Goal: Task Accomplishment & Management: Manage account settings

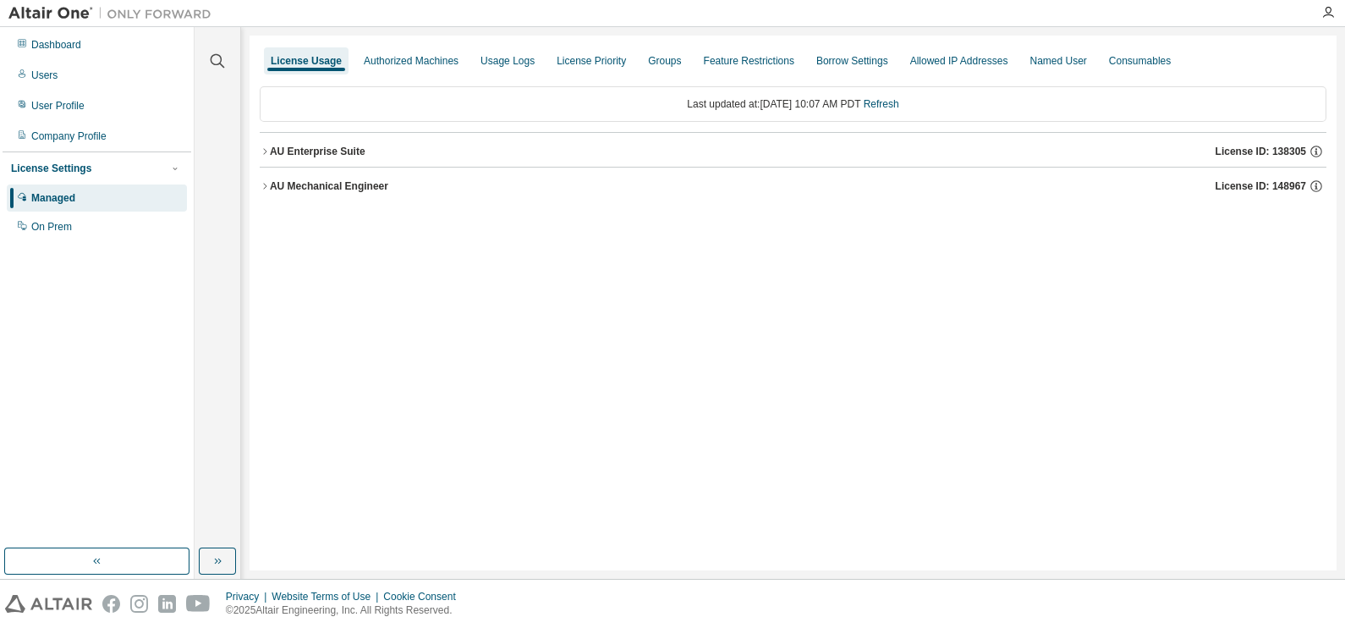
click at [262, 154] on icon "button" at bounding box center [265, 151] width 10 height 10
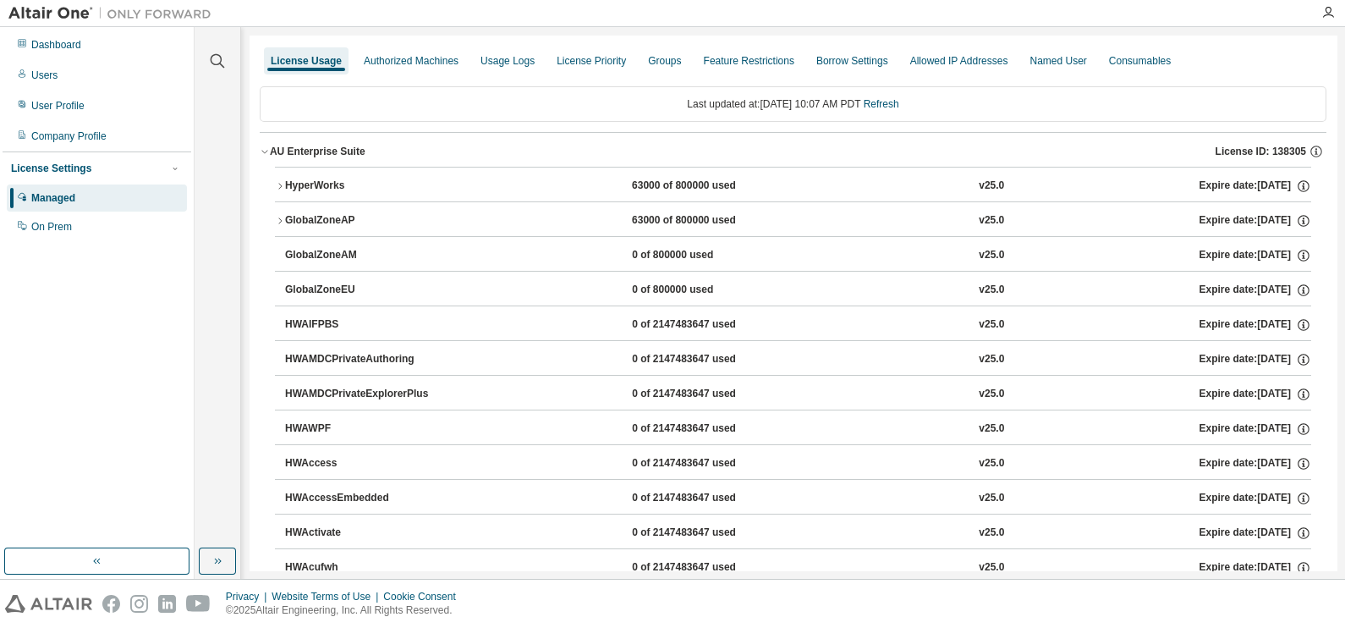
click at [279, 186] on icon "button" at bounding box center [280, 186] width 10 height 10
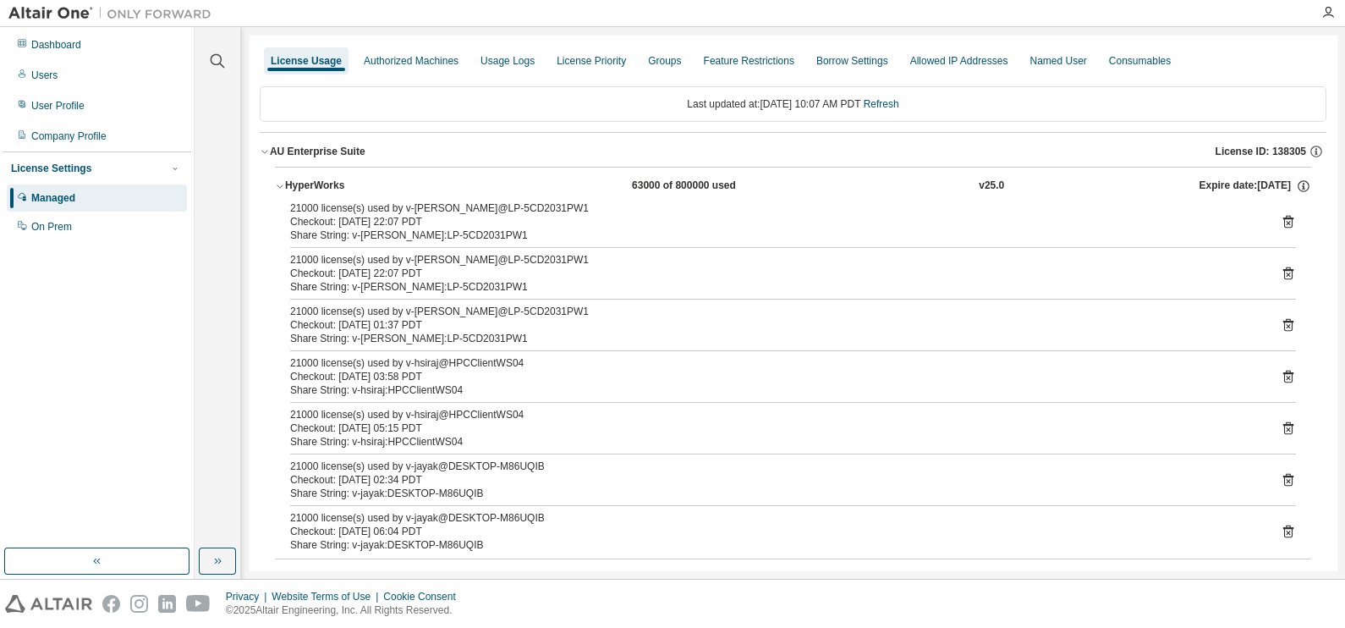
click at [276, 183] on icon "button" at bounding box center [280, 186] width 10 height 10
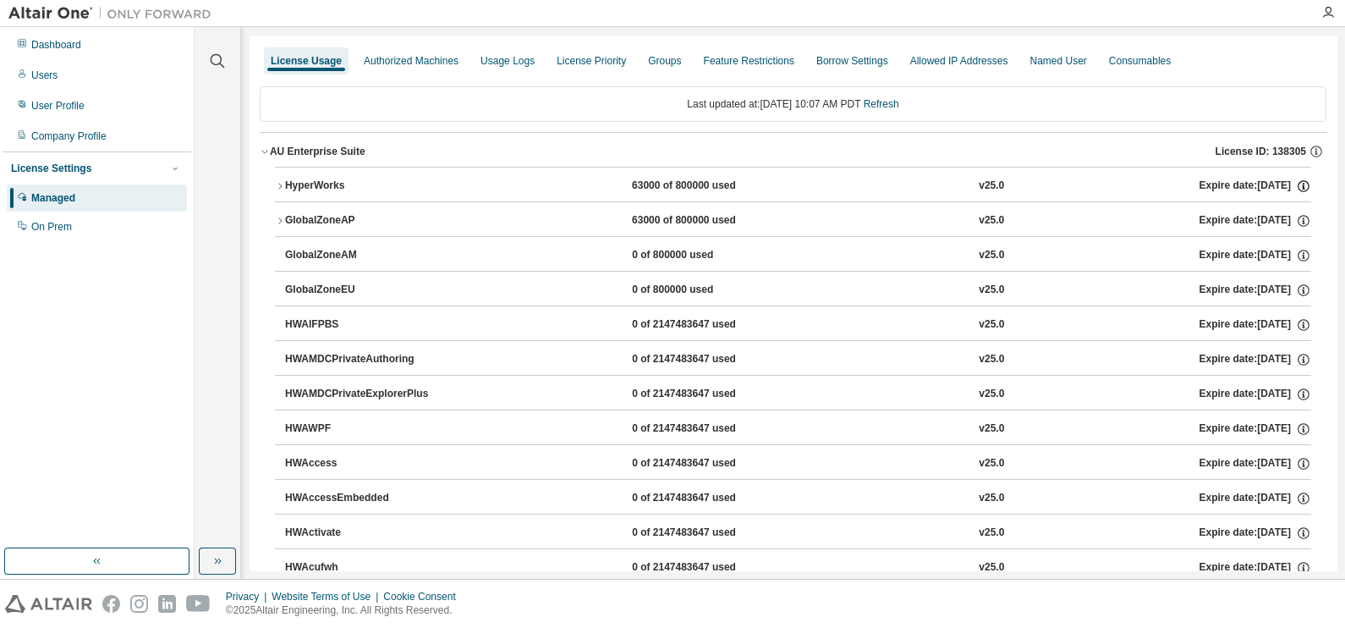
click at [1297, 185] on icon "button" at bounding box center [1303, 186] width 15 height 15
click at [285, 187] on div "HyperWorks" at bounding box center [361, 186] width 152 height 15
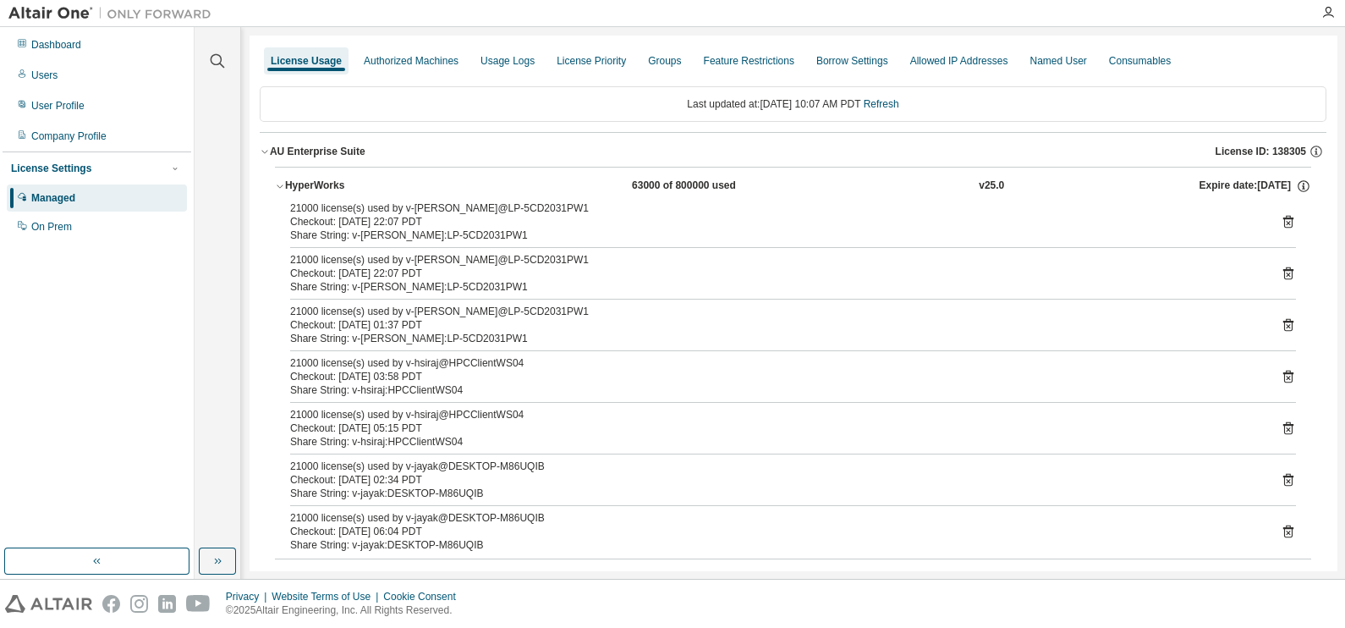
click at [288, 189] on div "HyperWorks" at bounding box center [361, 186] width 152 height 15
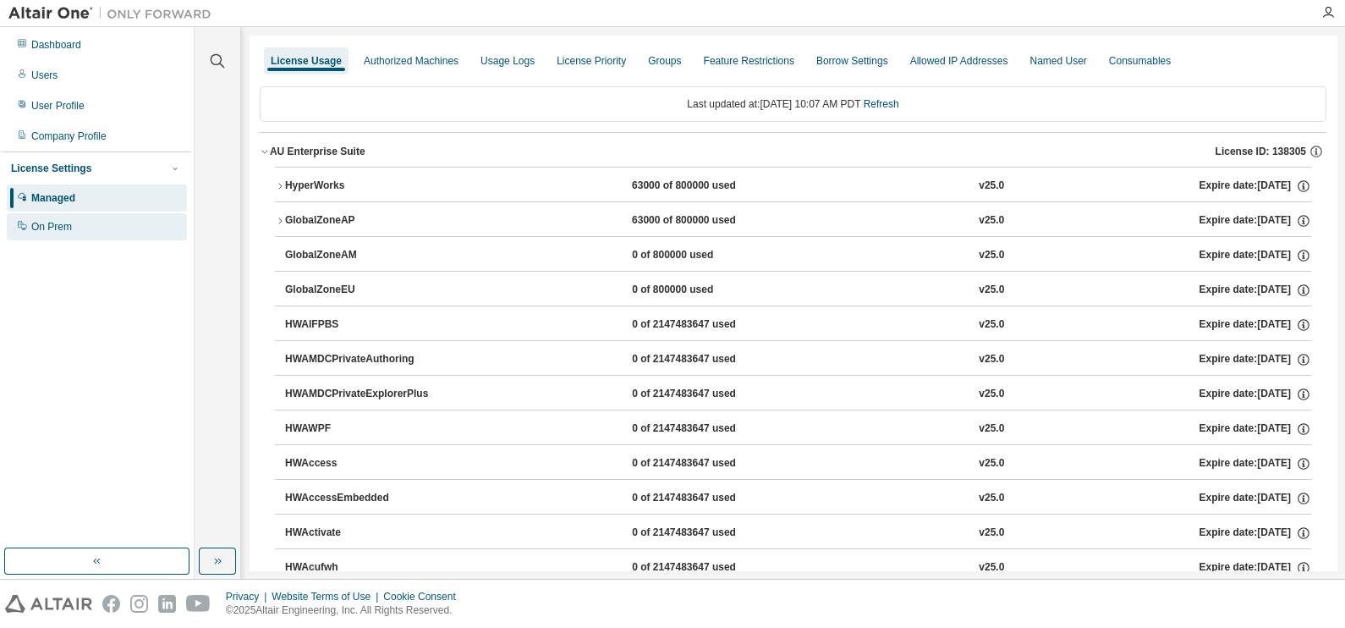
click at [94, 228] on div "On Prem" at bounding box center [97, 226] width 180 height 27
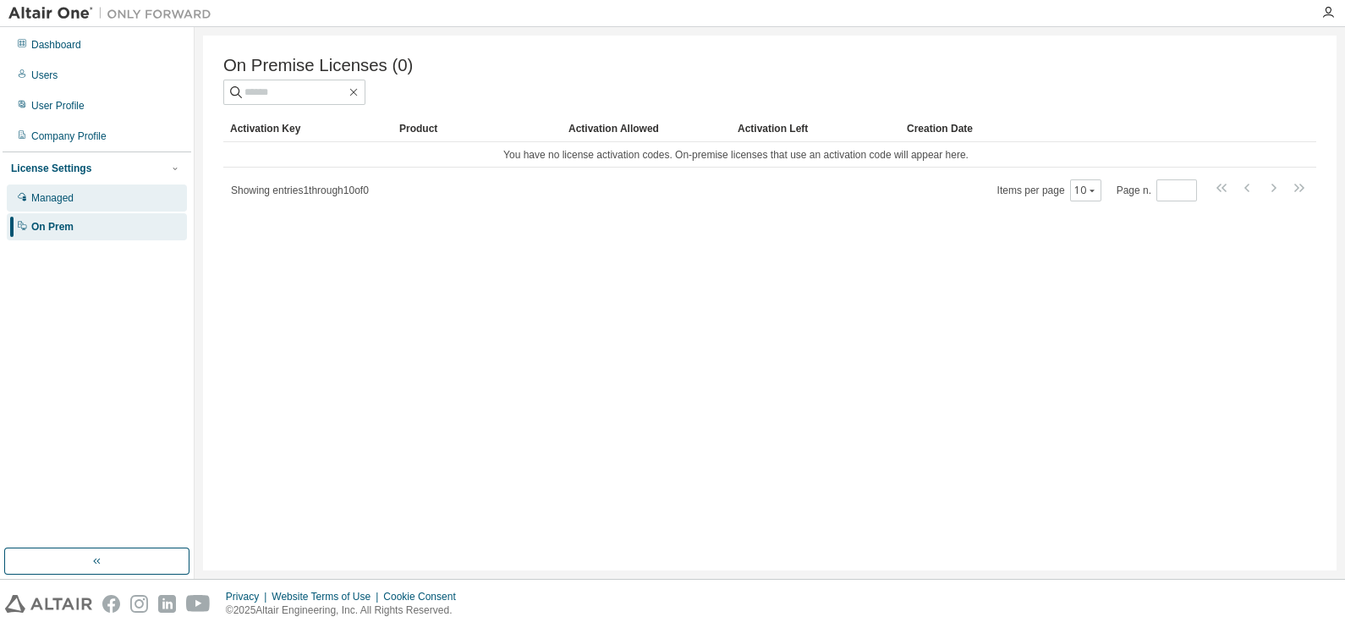
click at [94, 192] on div "Managed" at bounding box center [97, 197] width 180 height 27
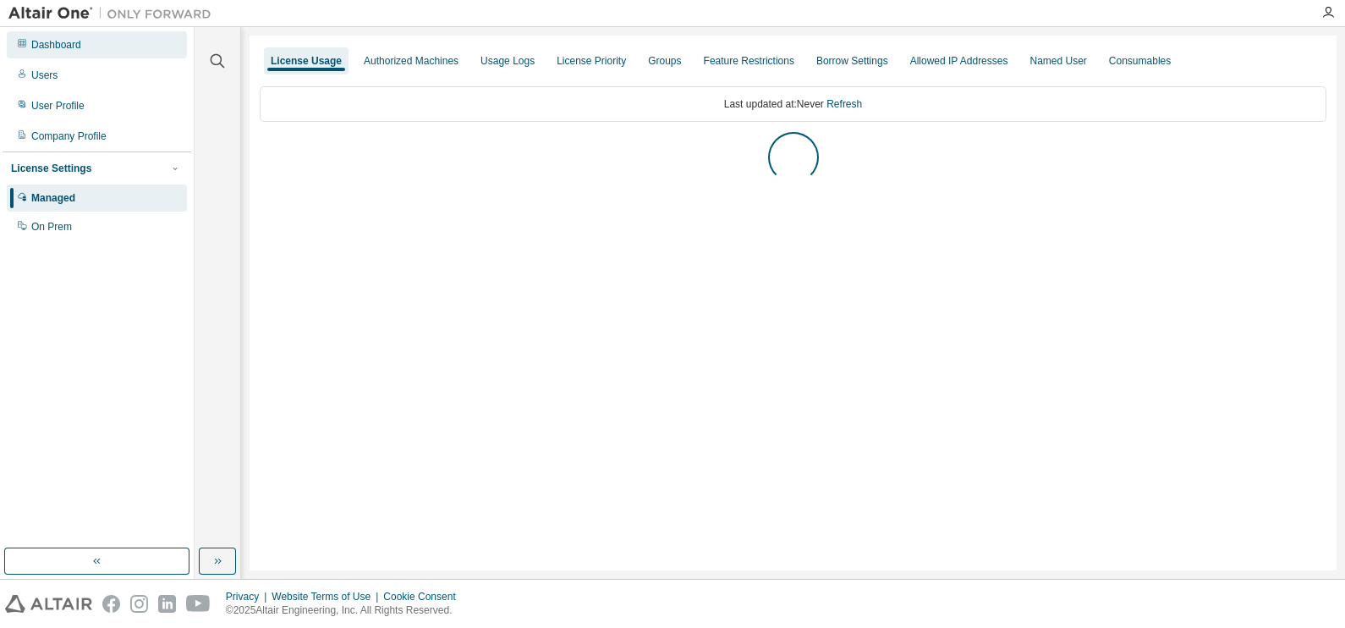
click at [80, 50] on div "Dashboard" at bounding box center [97, 44] width 180 height 27
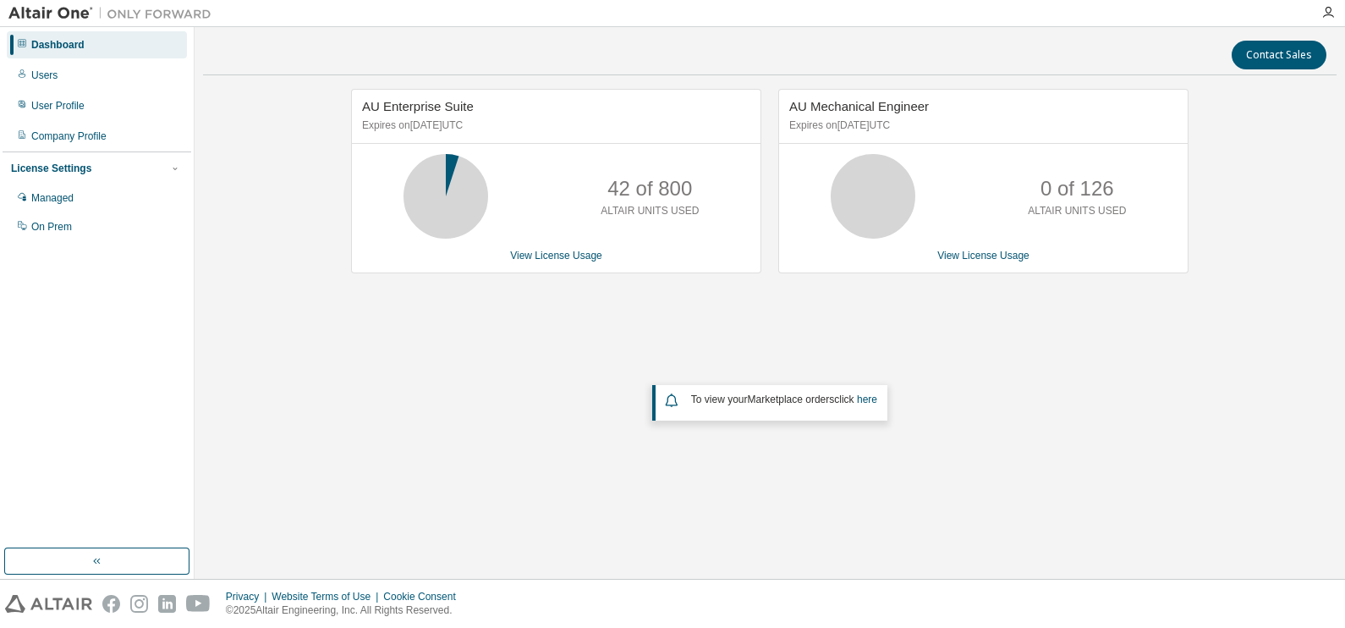
click at [822, 112] on span "AU Mechanical Engineer" at bounding box center [859, 106] width 140 height 14
click at [116, 129] on div "Company Profile" at bounding box center [97, 136] width 180 height 27
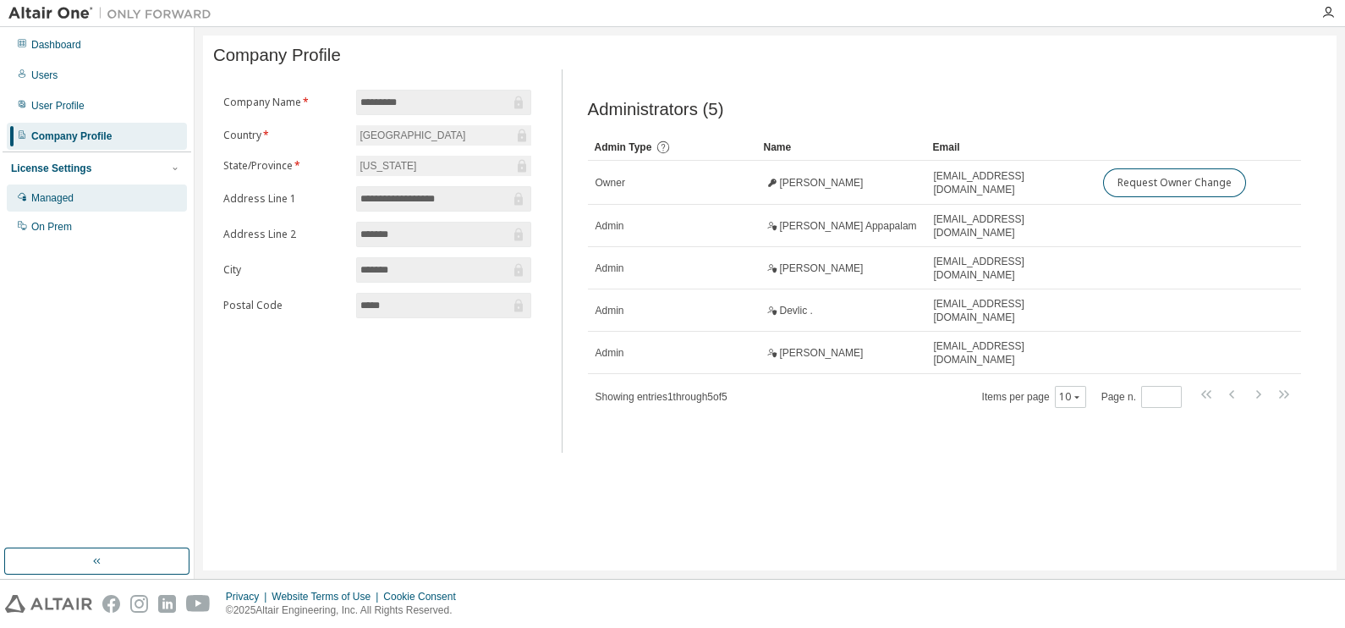
click at [111, 192] on div "Managed" at bounding box center [97, 197] width 180 height 27
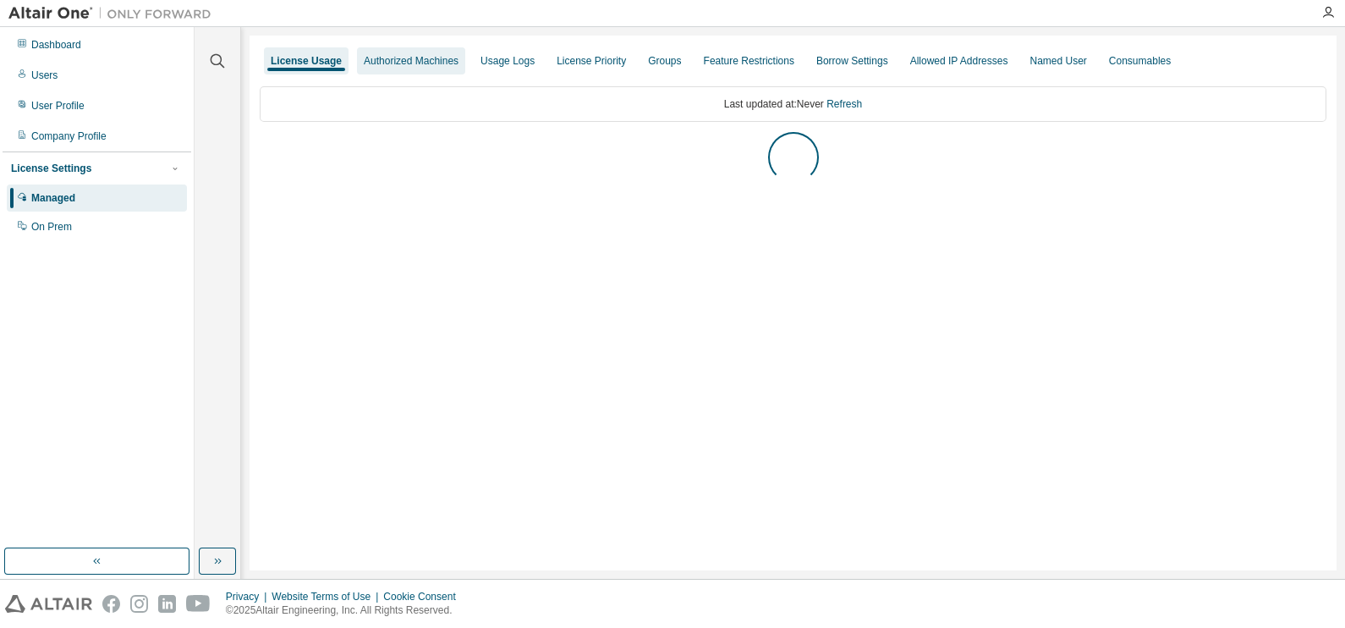
click at [395, 66] on div "Authorized Machines" at bounding box center [411, 61] width 95 height 14
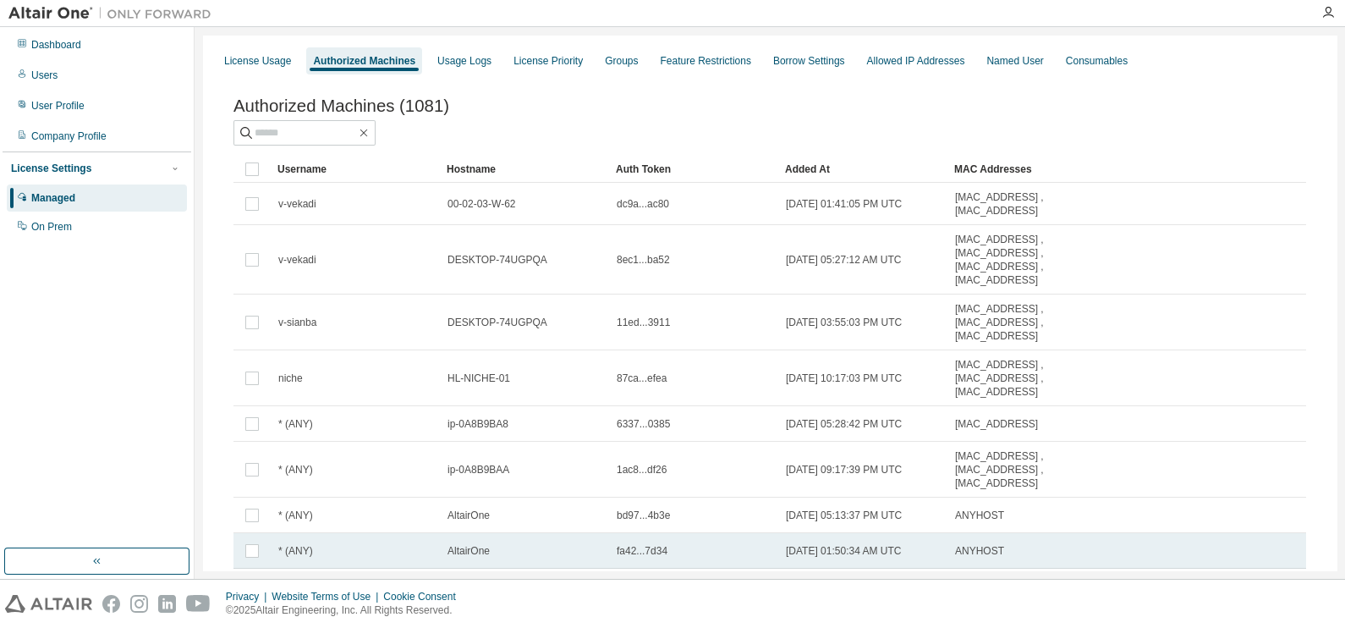
scroll to position [105, 0]
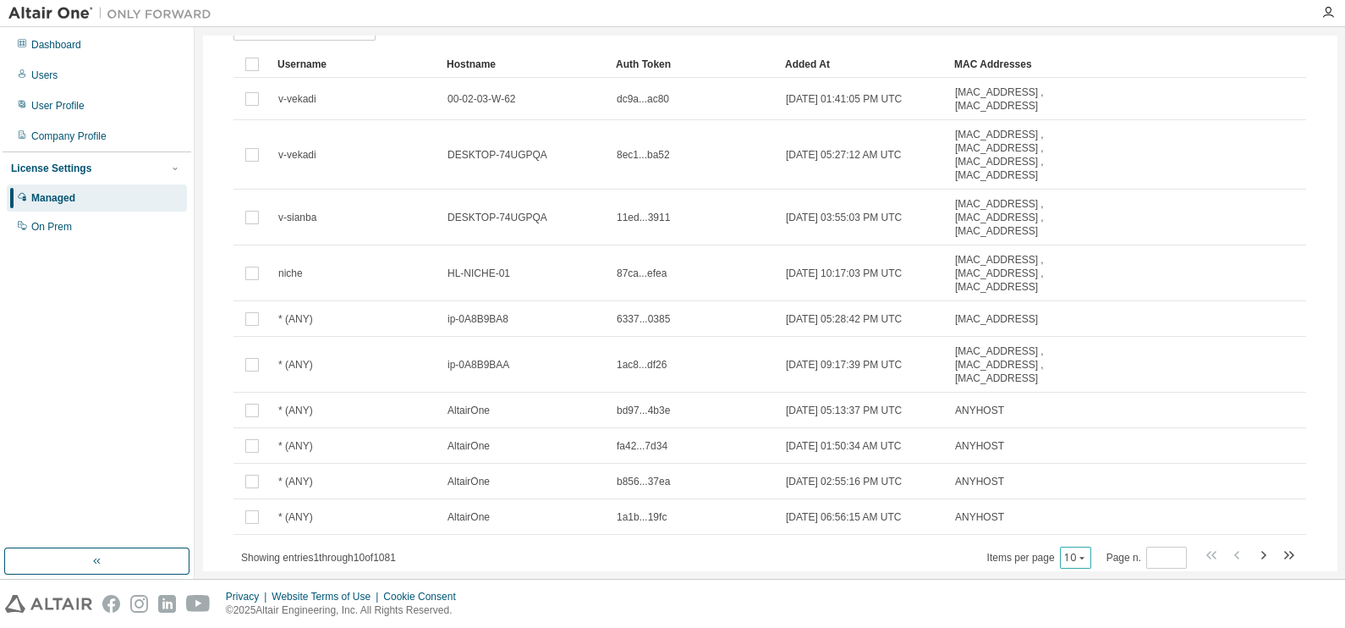
click at [1078, 553] on icon "button" at bounding box center [1082, 558] width 10 height 10
click at [892, 547] on div "Authorized Machines (1081) Clear Load Save Save As Field Operator Value Select …" at bounding box center [770, 292] width 1114 height 642
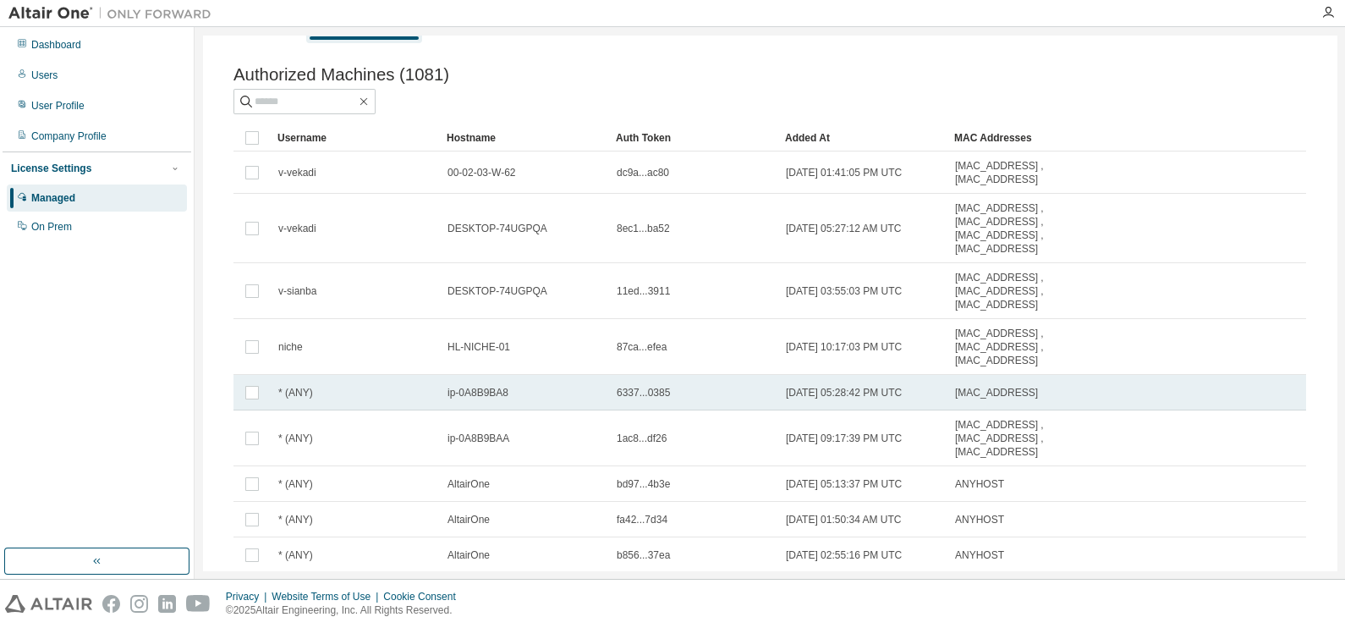
scroll to position [0, 0]
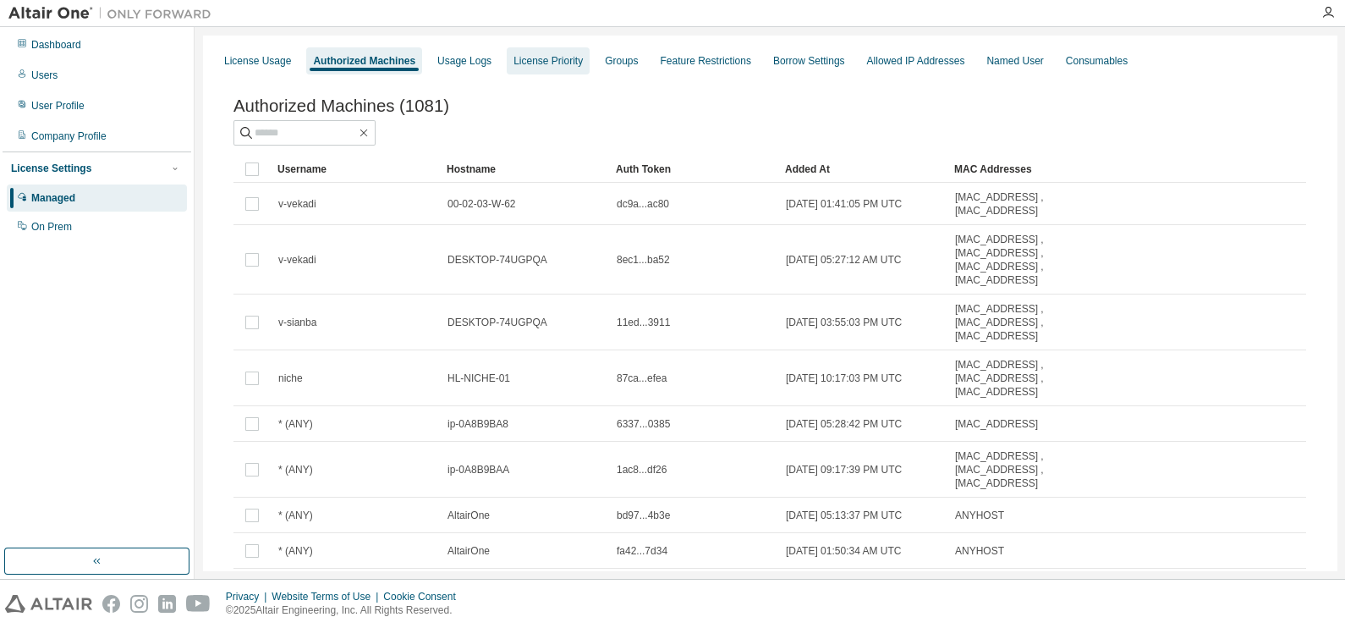
click at [524, 58] on div "License Priority" at bounding box center [548, 61] width 69 height 14
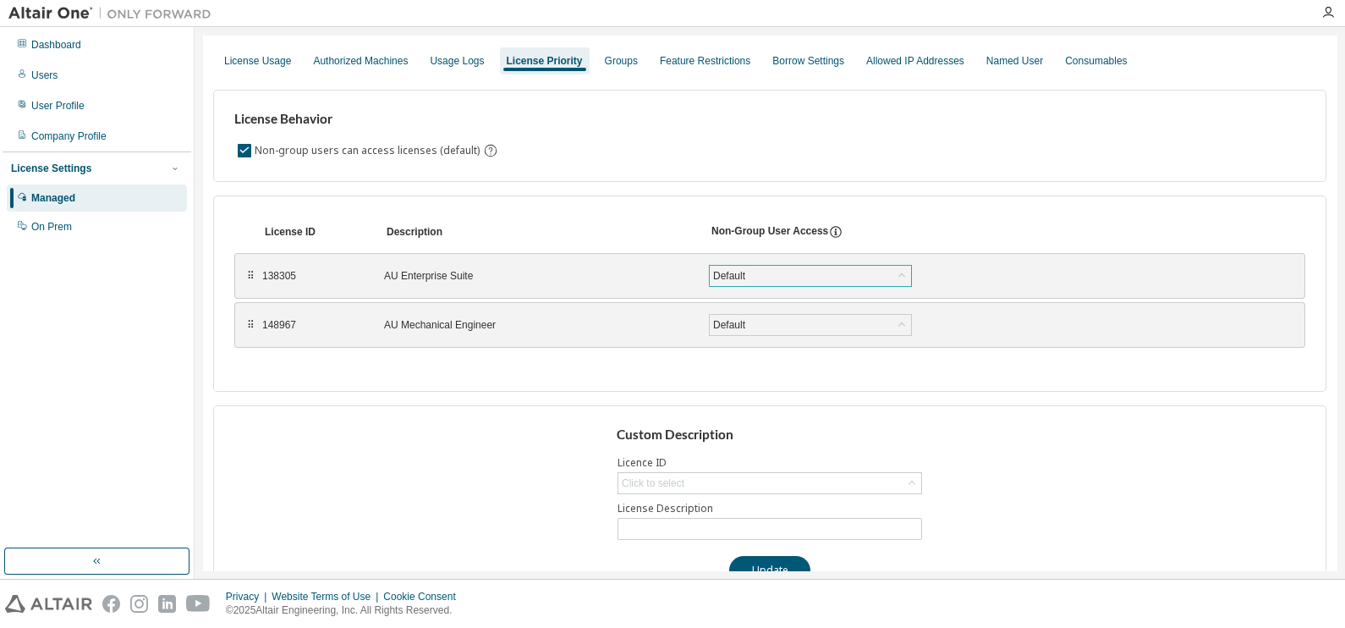
click at [890, 274] on div "Default" at bounding box center [810, 276] width 201 height 20
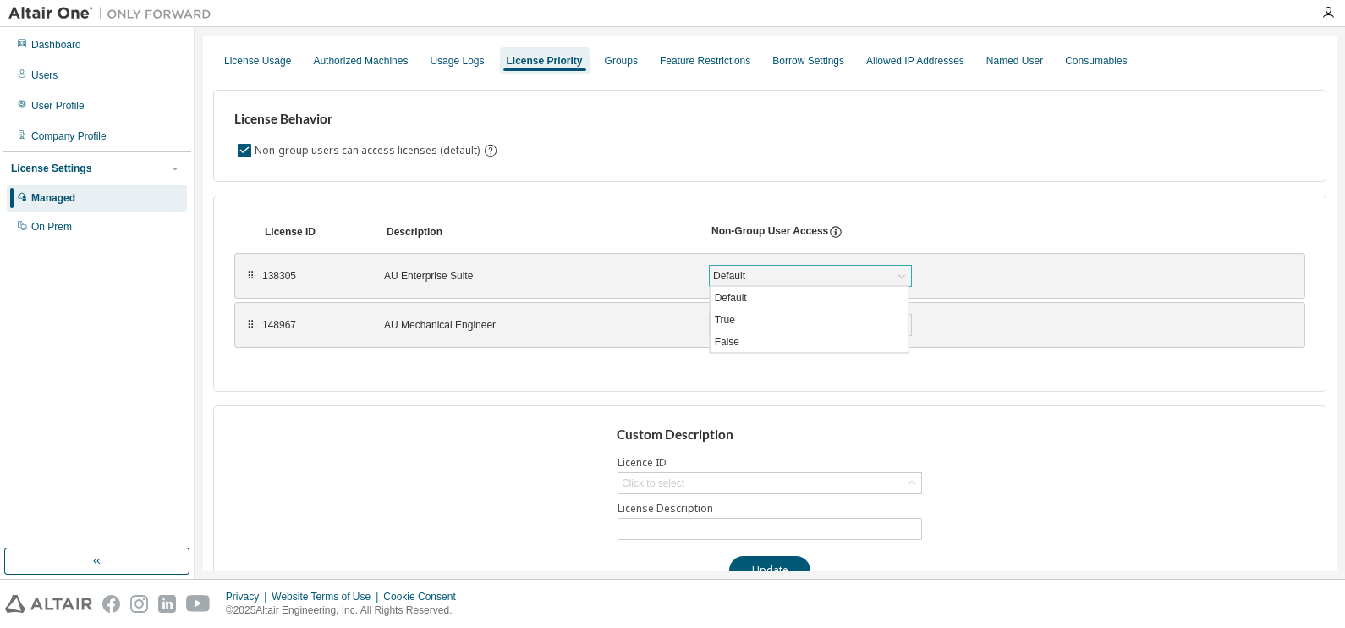
click at [890, 274] on div "Default" at bounding box center [810, 276] width 201 height 20
click at [608, 58] on div "Groups" at bounding box center [621, 61] width 33 height 14
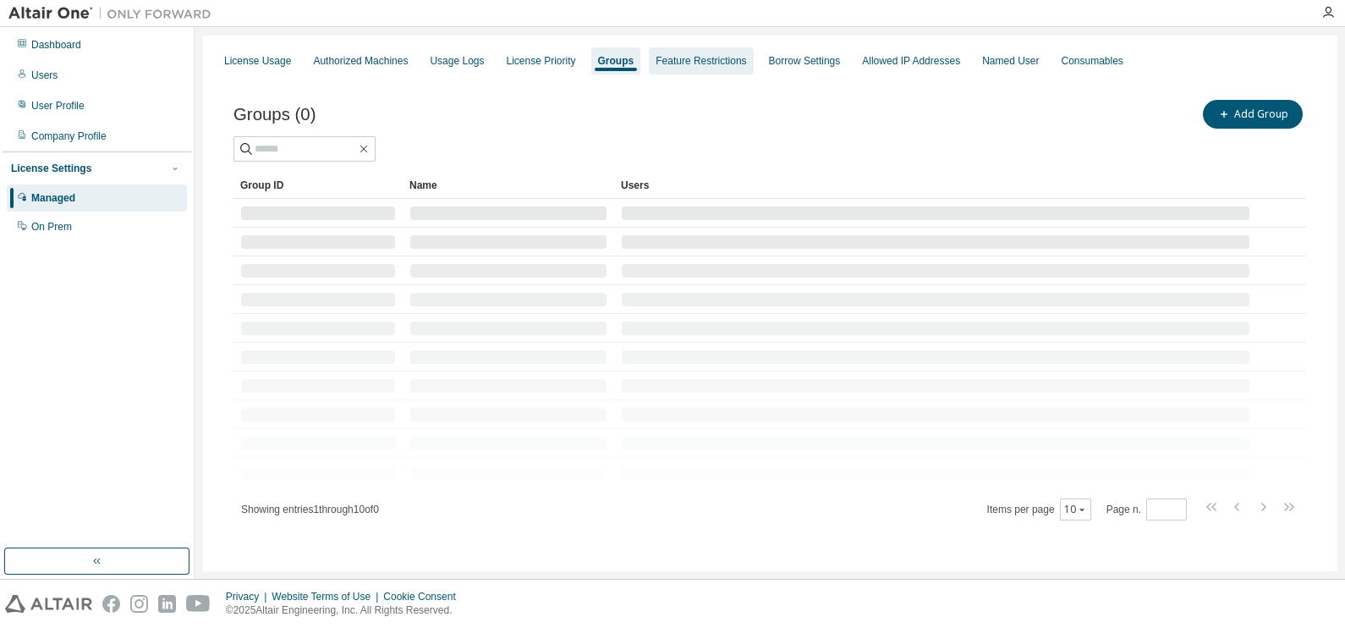
click at [712, 67] on div "Feature Restrictions" at bounding box center [701, 61] width 91 height 14
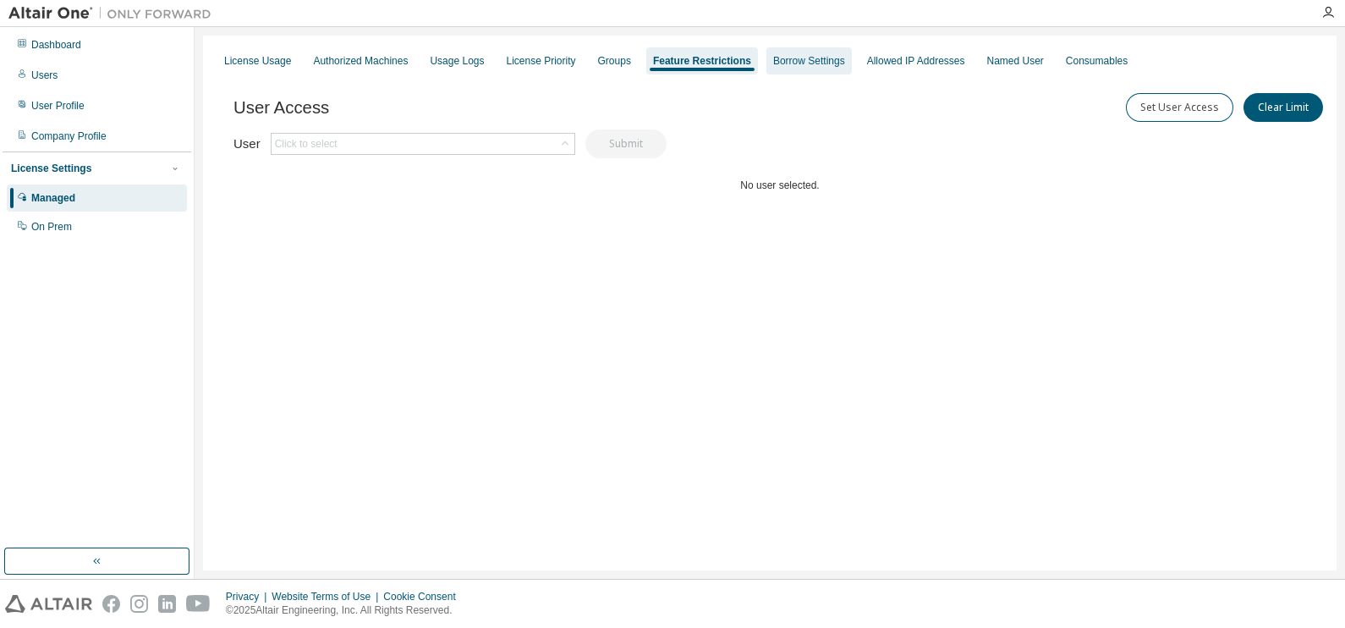
click at [777, 58] on div "Borrow Settings" at bounding box center [809, 61] width 72 height 14
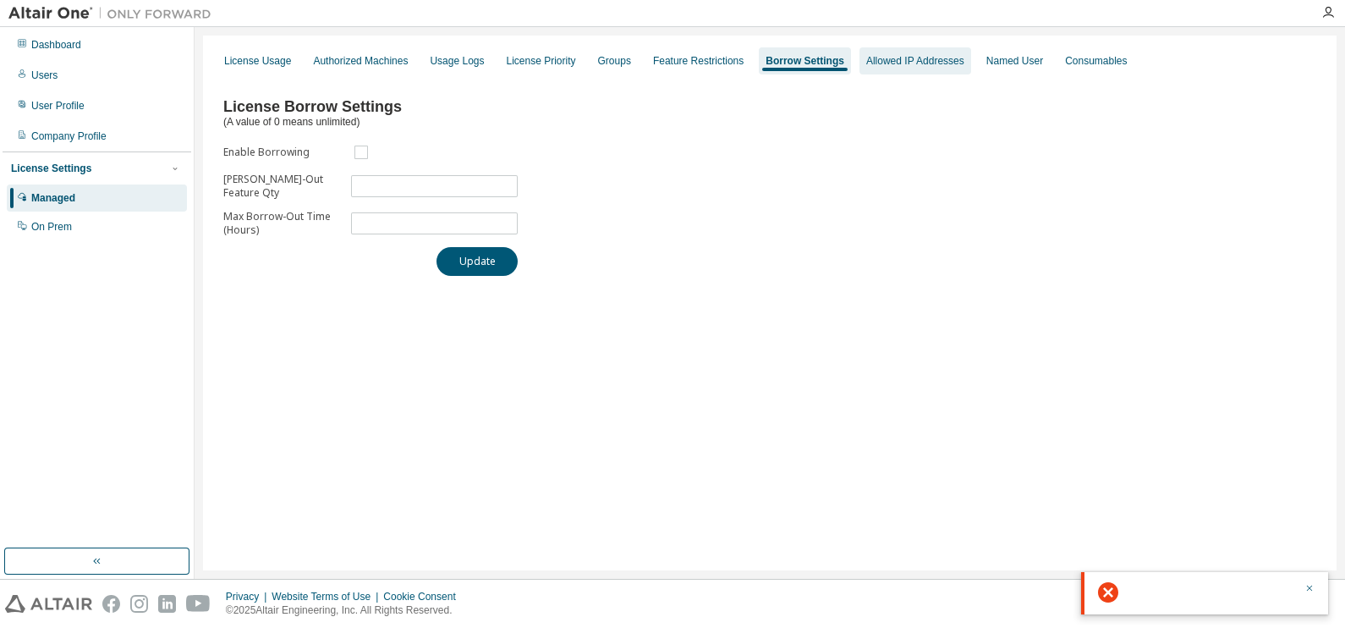
click at [887, 59] on div "Allowed IP Addresses" at bounding box center [915, 61] width 98 height 14
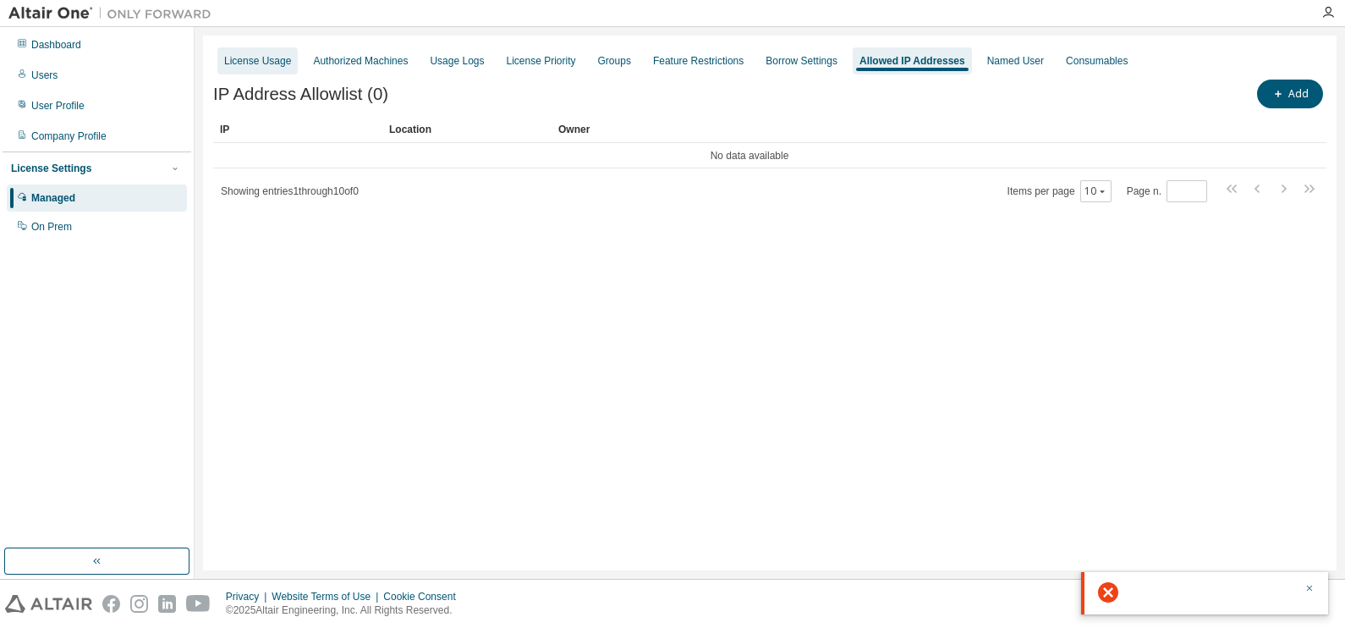
click at [258, 71] on div "License Usage" at bounding box center [257, 60] width 80 height 27
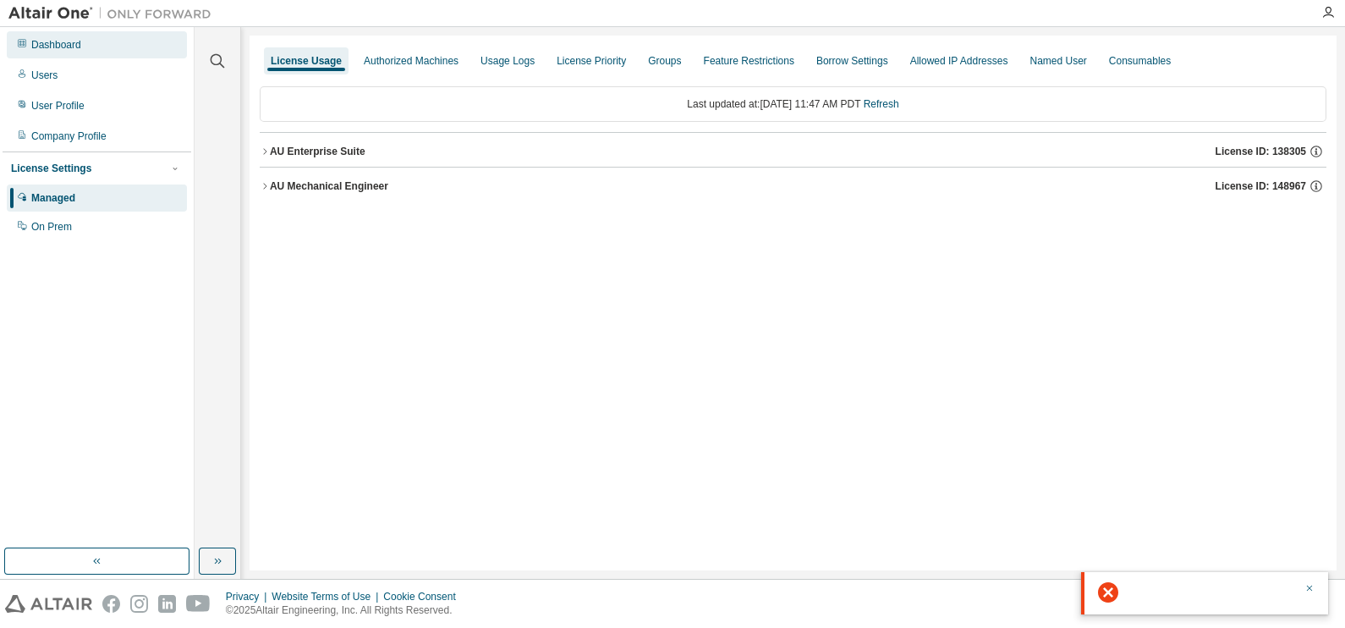
click at [74, 47] on div "Dashboard" at bounding box center [56, 45] width 50 height 14
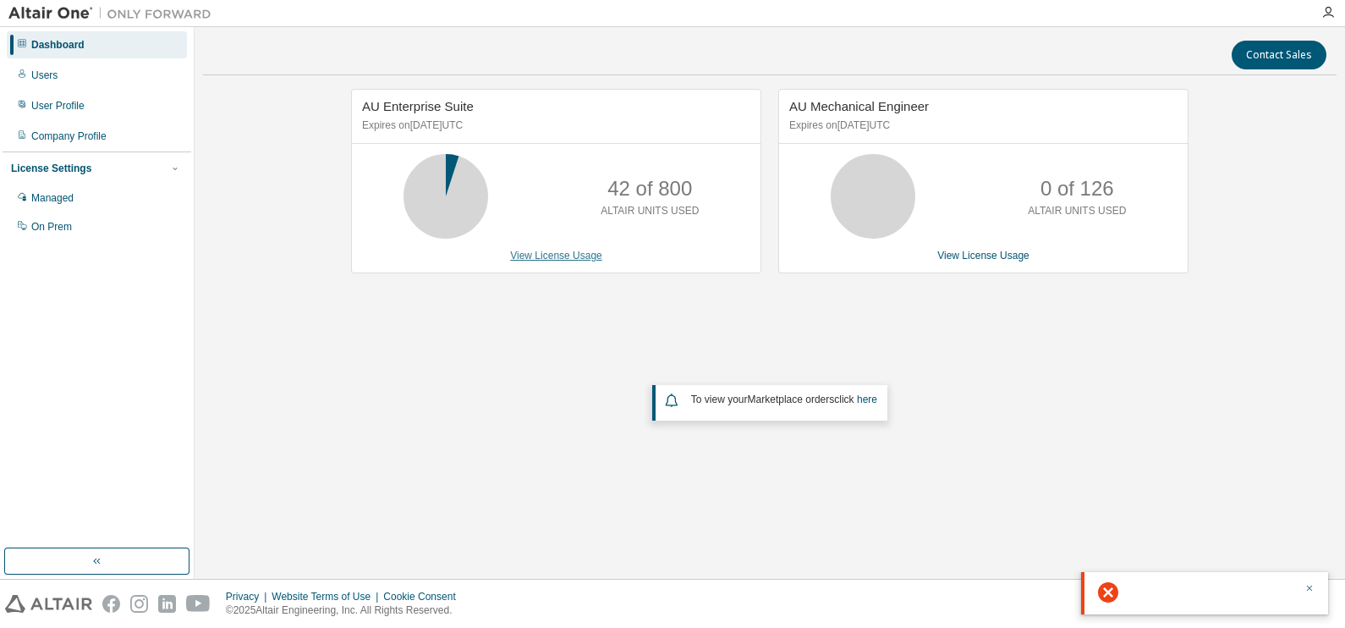
click at [568, 258] on link "View License Usage" at bounding box center [556, 256] width 92 height 12
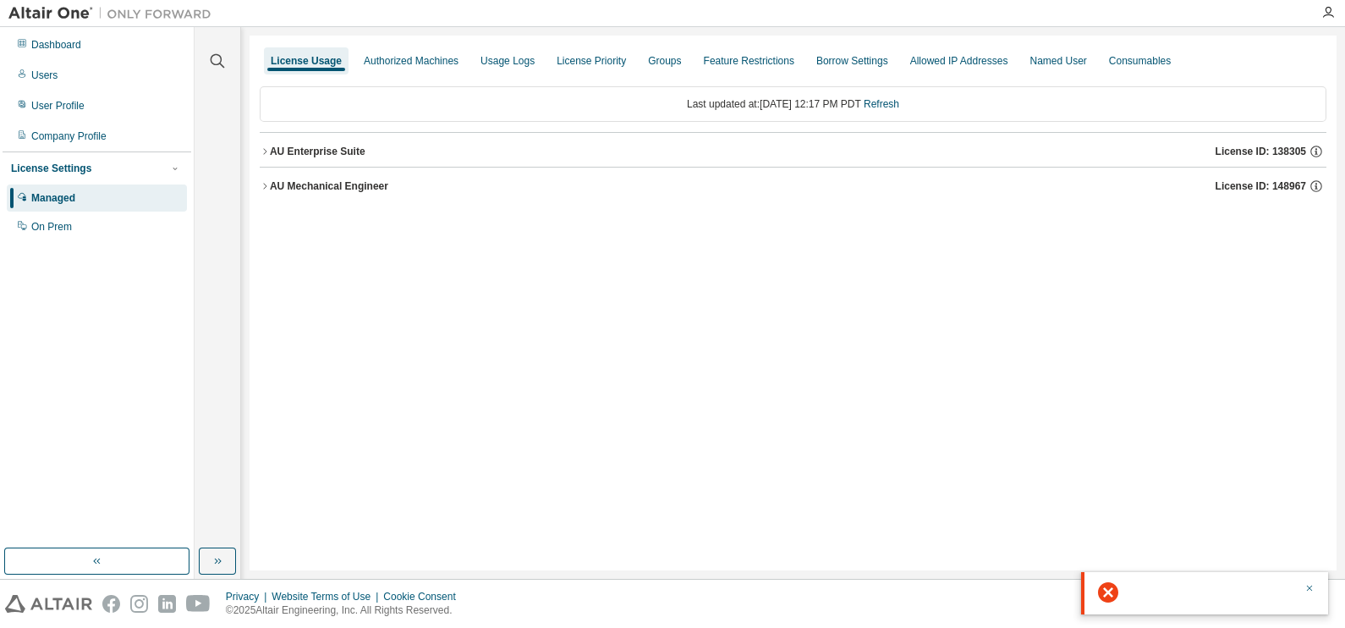
click at [267, 154] on icon "button" at bounding box center [265, 151] width 10 height 10
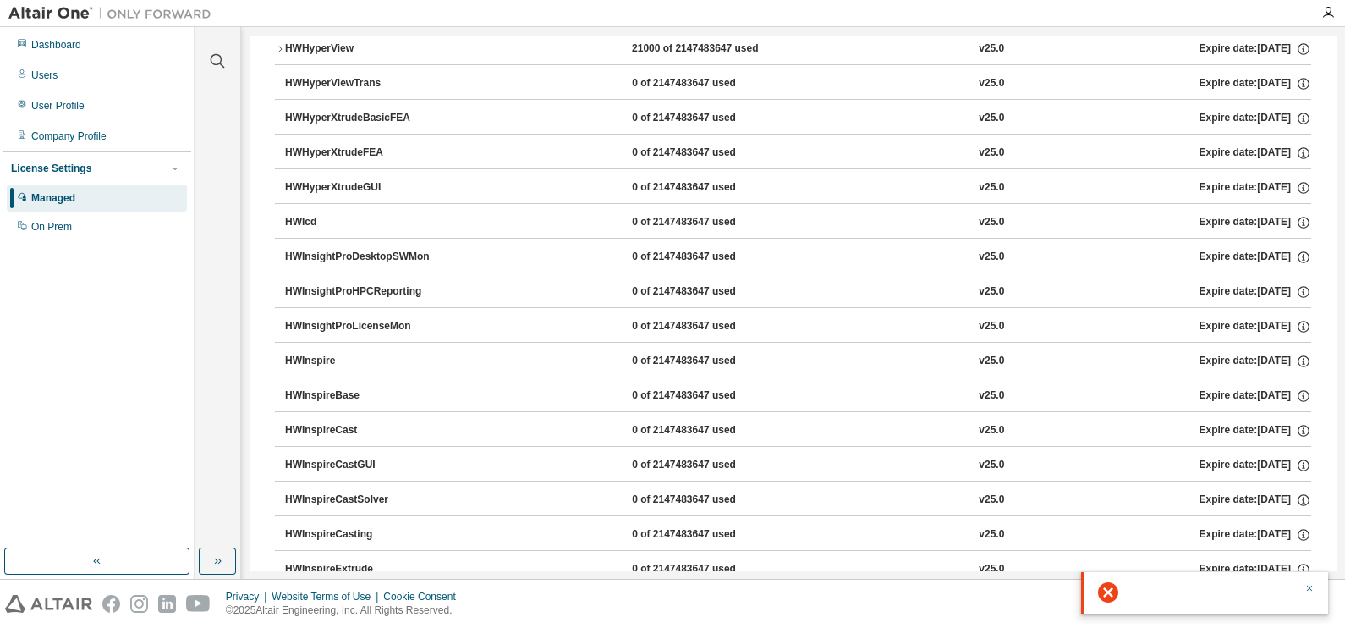
scroll to position [4798, 0]
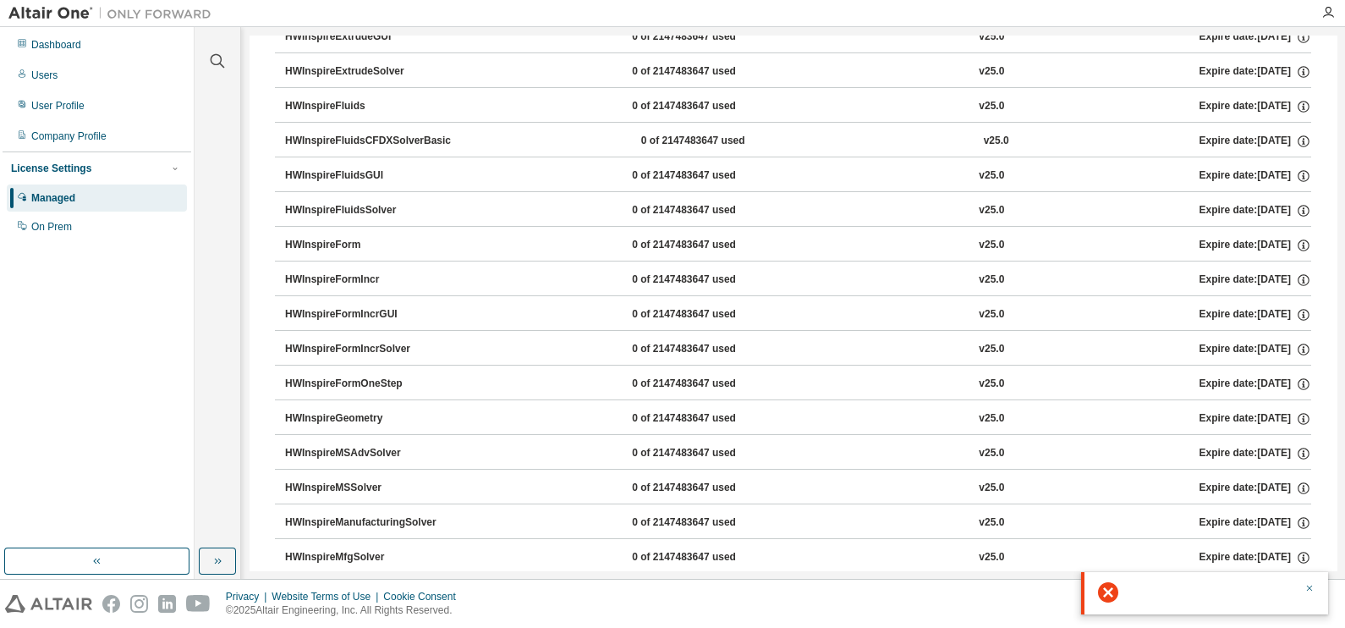
drag, startPoint x: 1338, startPoint y: 395, endPoint x: 1349, endPoint y: 567, distance: 172.1
click at [1345, 567] on html "Dashboard Users User Profile Company Profile License Settings Managed On Prem C…" at bounding box center [672, 314] width 1345 height 628
click at [97, 411] on div "Dashboard Users User Profile Company Profile License Settings Managed On Prem" at bounding box center [97, 288] width 189 height 516
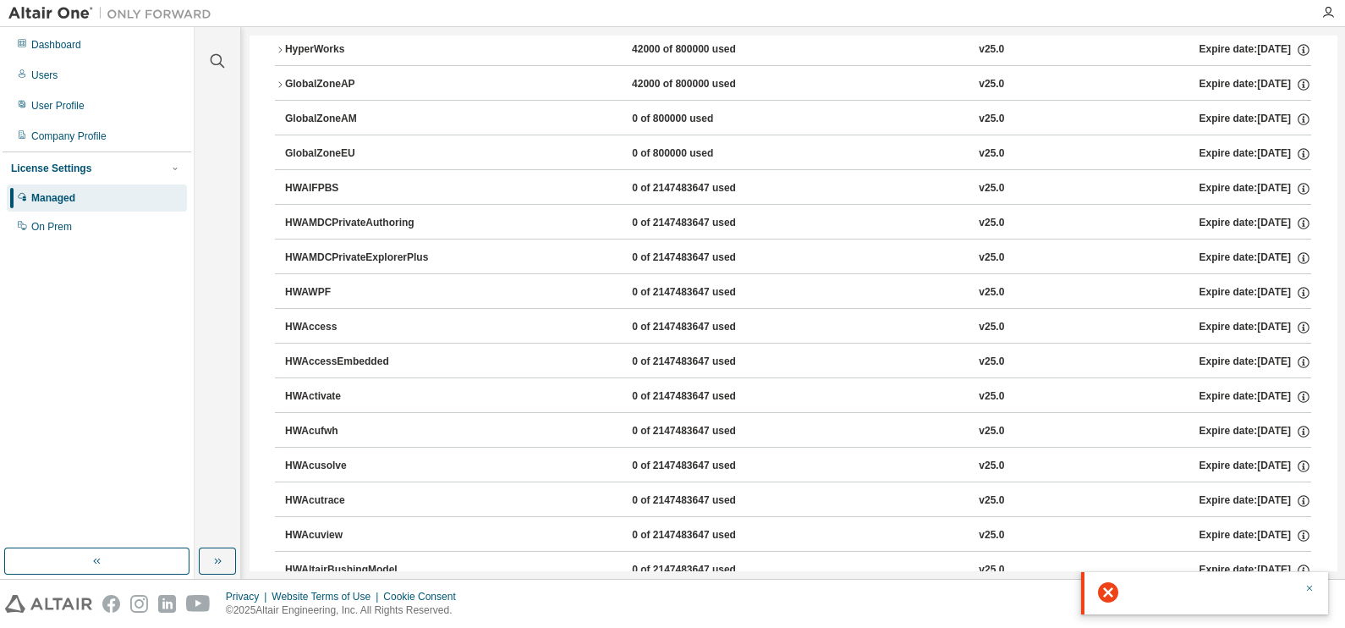
scroll to position [0, 0]
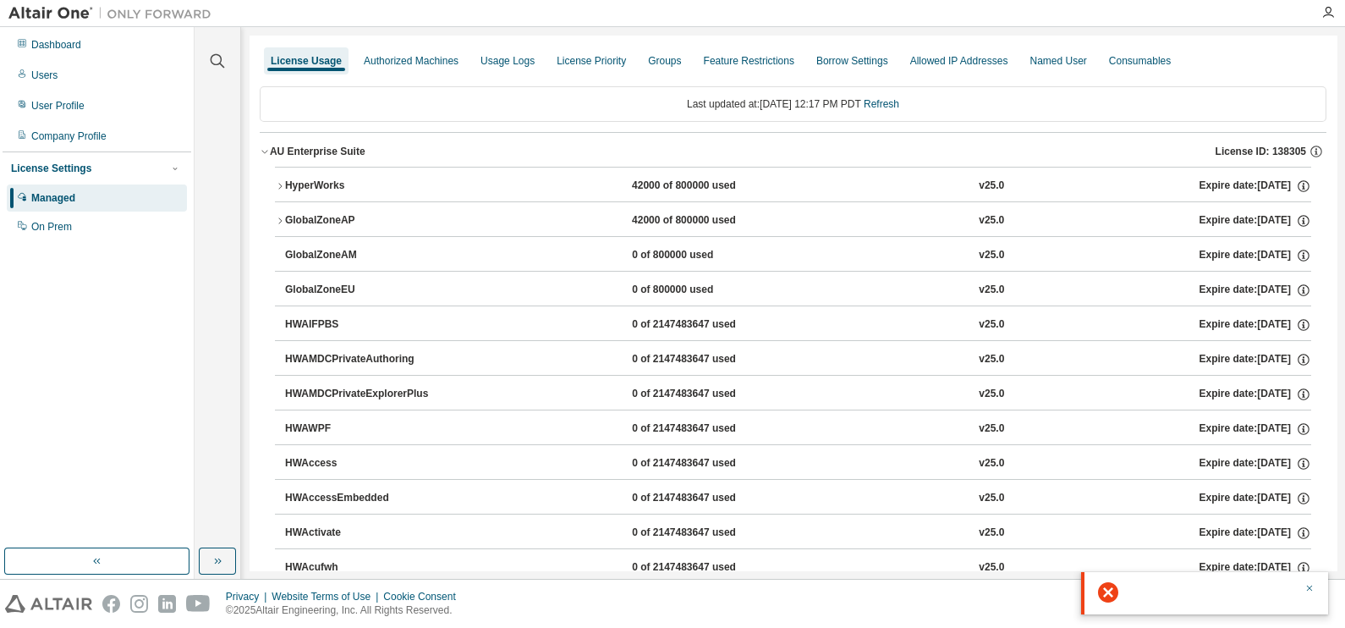
click at [278, 185] on icon "button" at bounding box center [280, 186] width 10 height 10
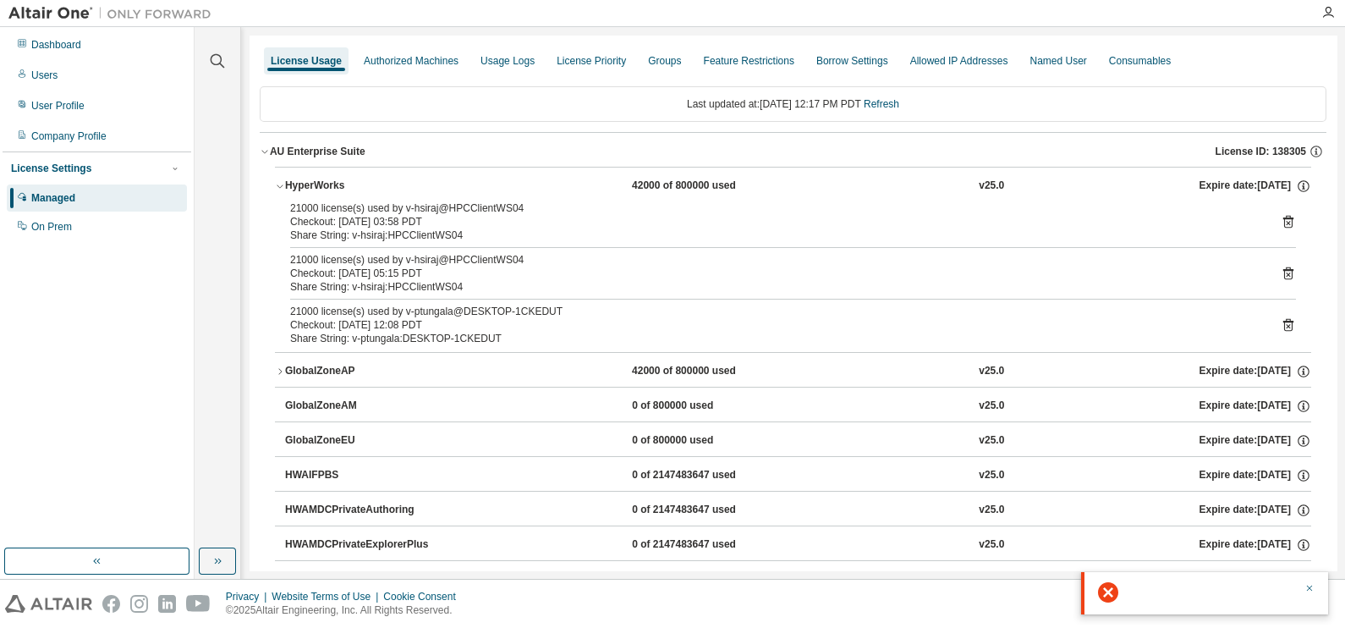
click at [278, 185] on icon "button" at bounding box center [280, 186] width 6 height 3
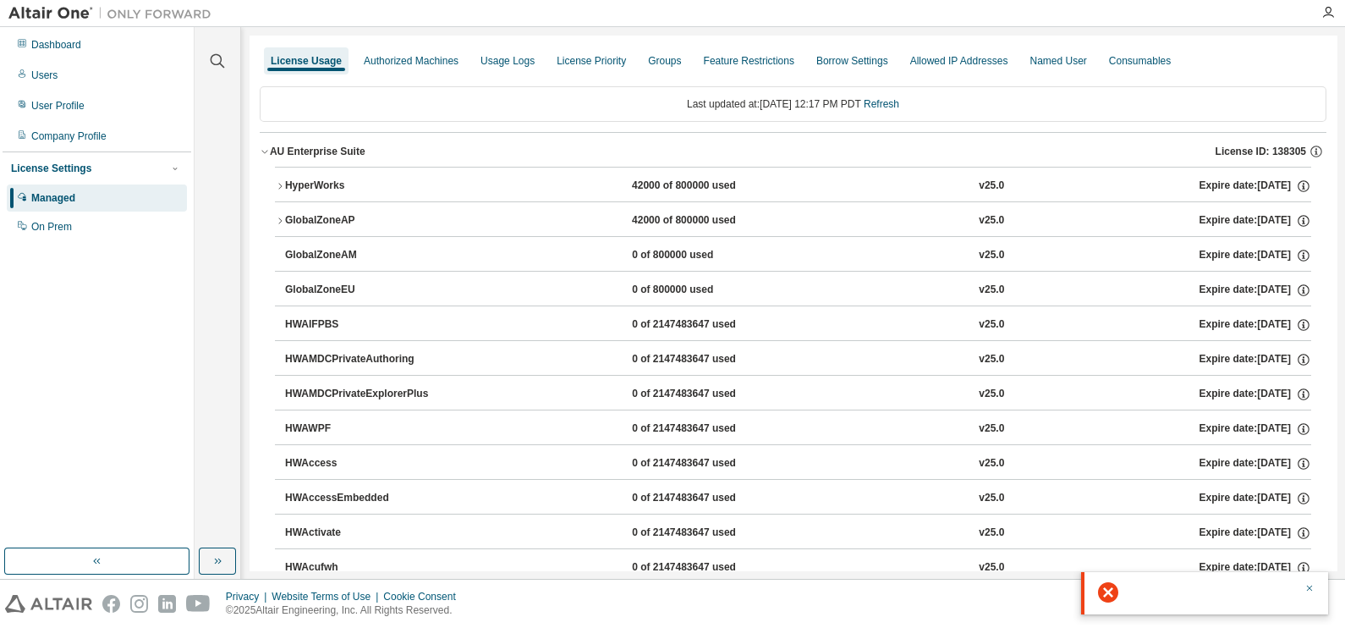
click at [261, 149] on icon "button" at bounding box center [265, 151] width 10 height 10
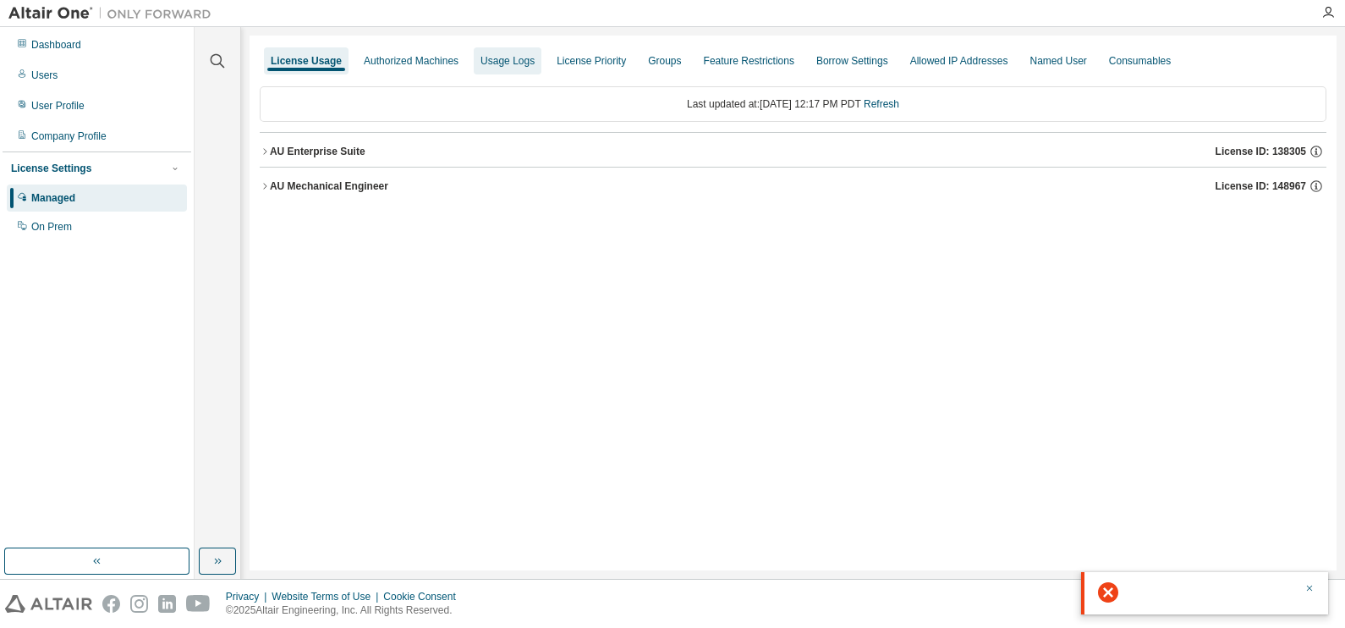
click at [512, 54] on div "Usage Logs" at bounding box center [508, 61] width 54 height 14
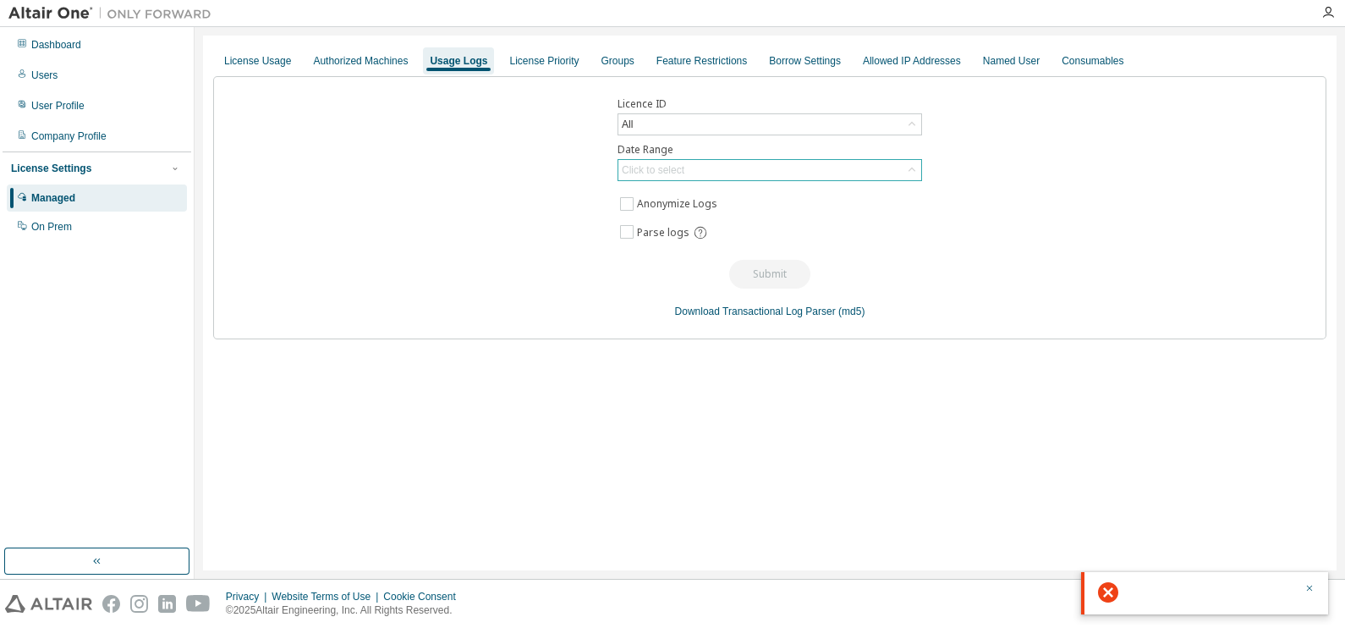
click at [692, 164] on div "Click to select" at bounding box center [770, 170] width 303 height 20
click at [603, 59] on div "Groups" at bounding box center [618, 61] width 33 height 14
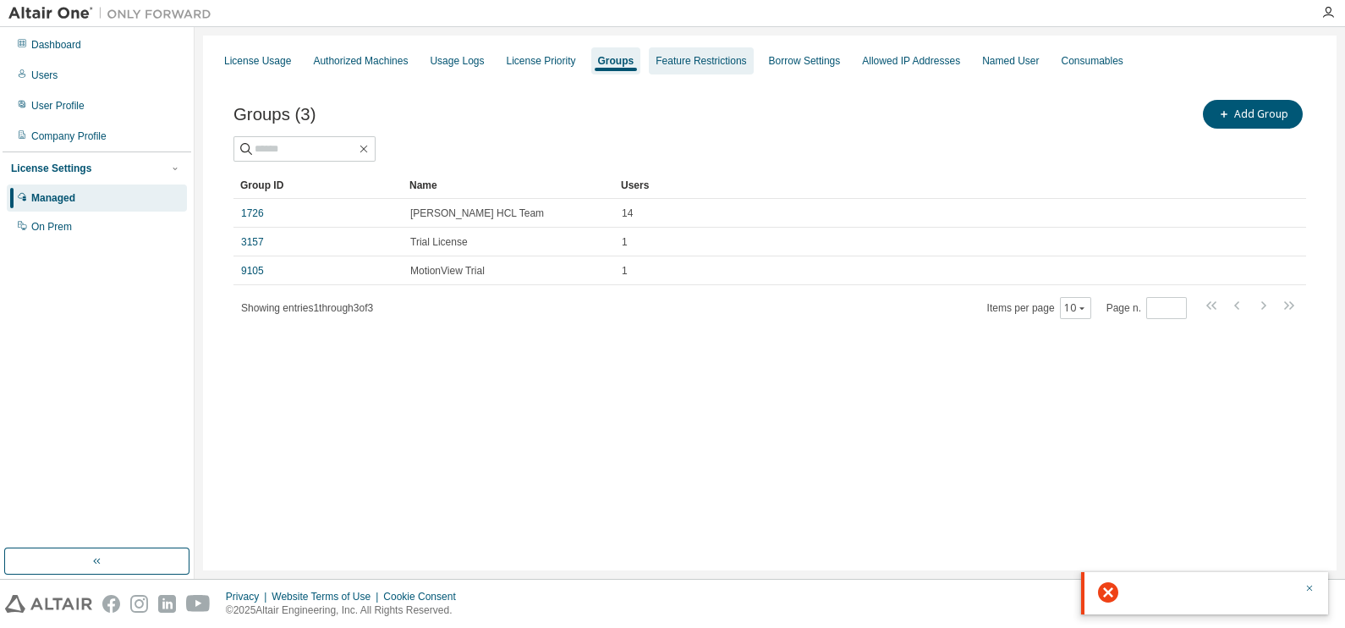
click at [657, 64] on div "Feature Restrictions" at bounding box center [701, 61] width 91 height 14
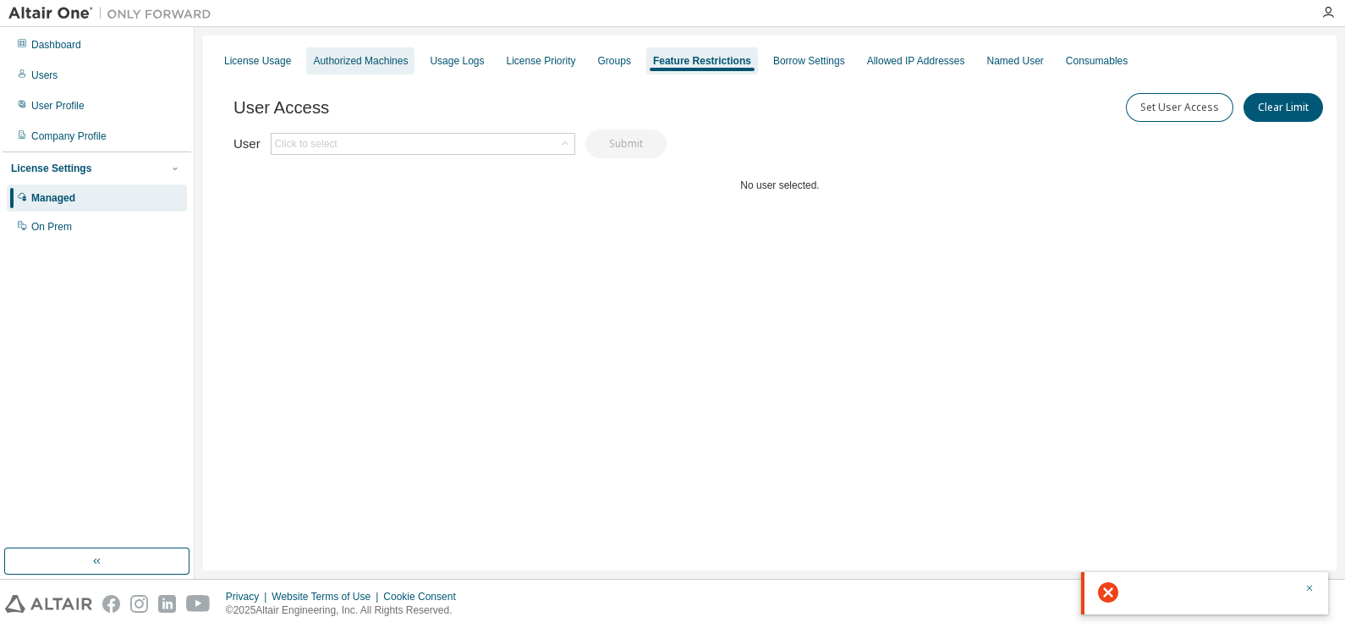
click at [336, 65] on div "Authorized Machines" at bounding box center [360, 61] width 95 height 14
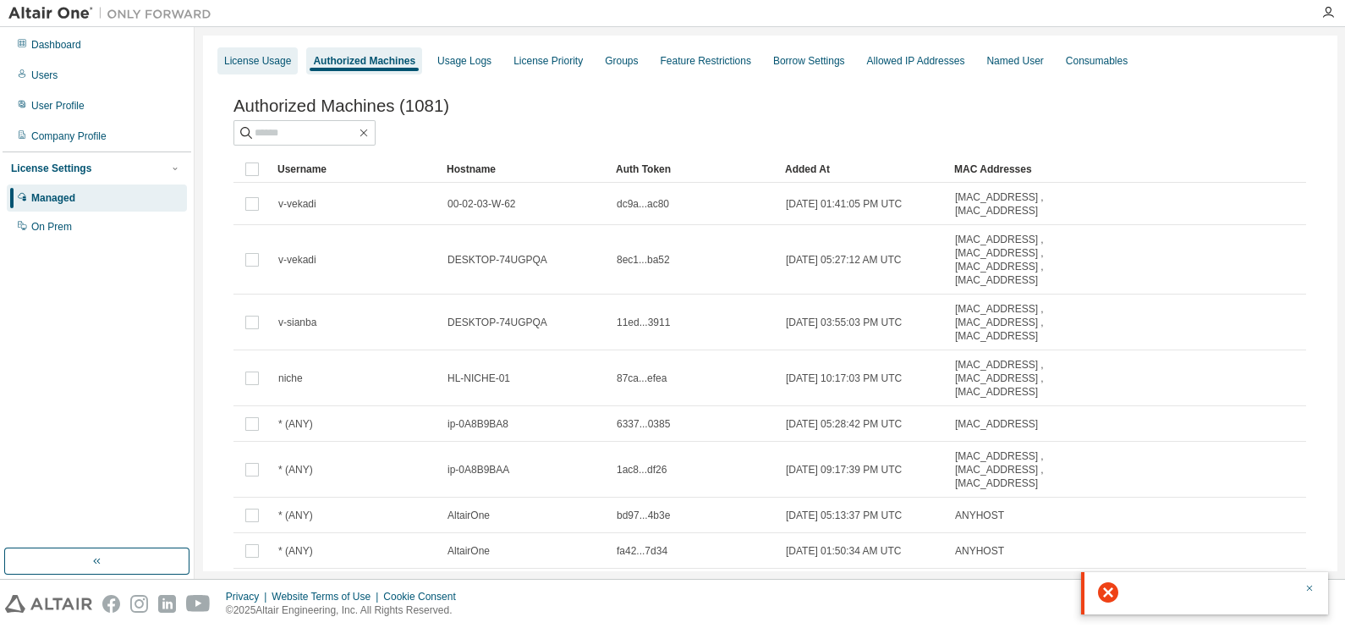
click at [255, 68] on div "License Usage" at bounding box center [257, 60] width 80 height 27
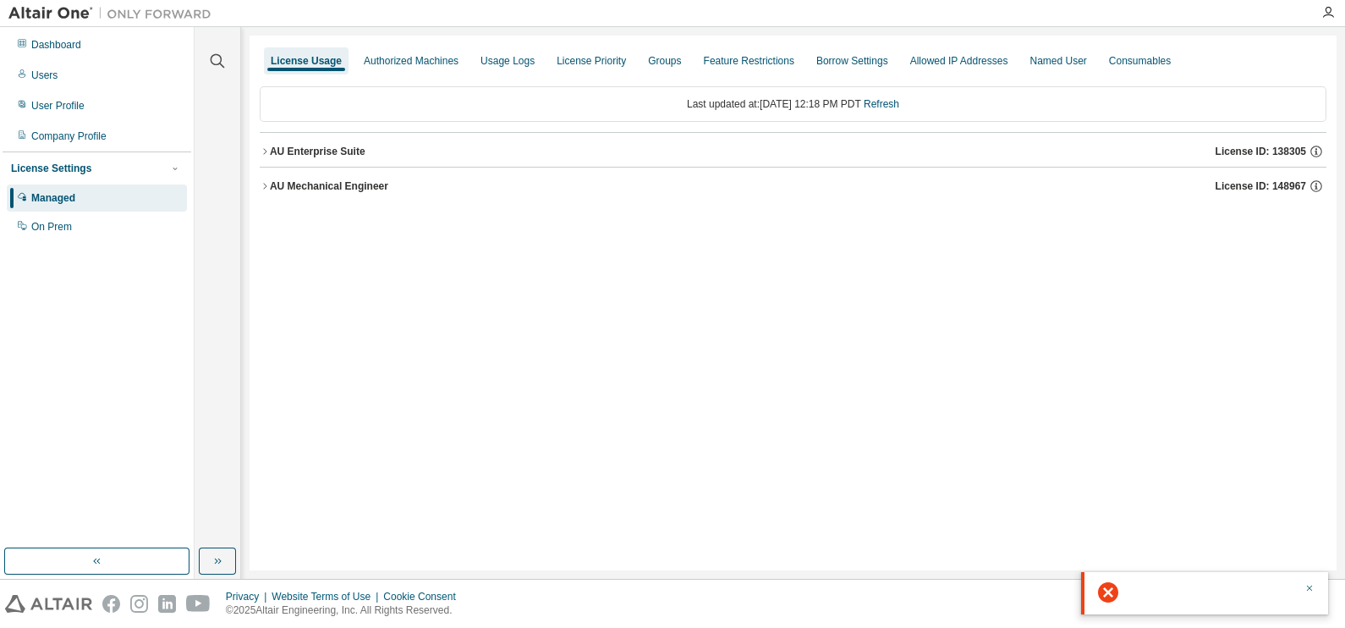
click at [267, 186] on icon "button" at bounding box center [265, 186] width 10 height 10
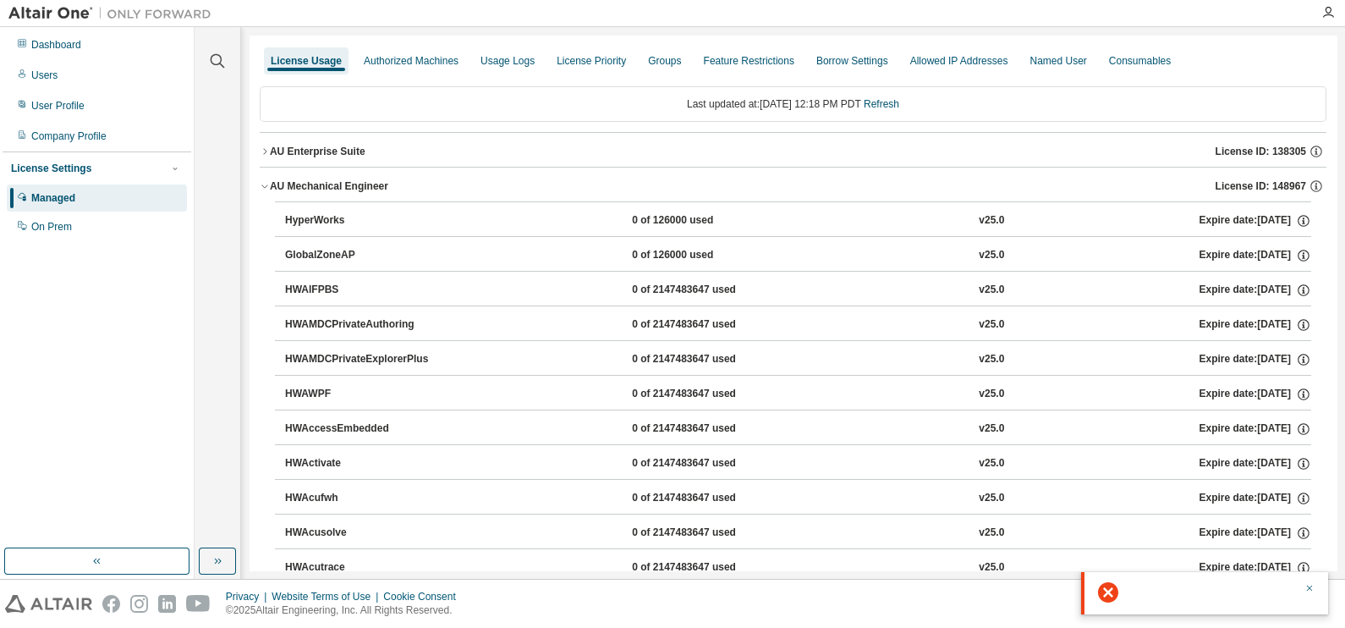
click at [267, 186] on icon "button" at bounding box center [265, 186] width 10 height 10
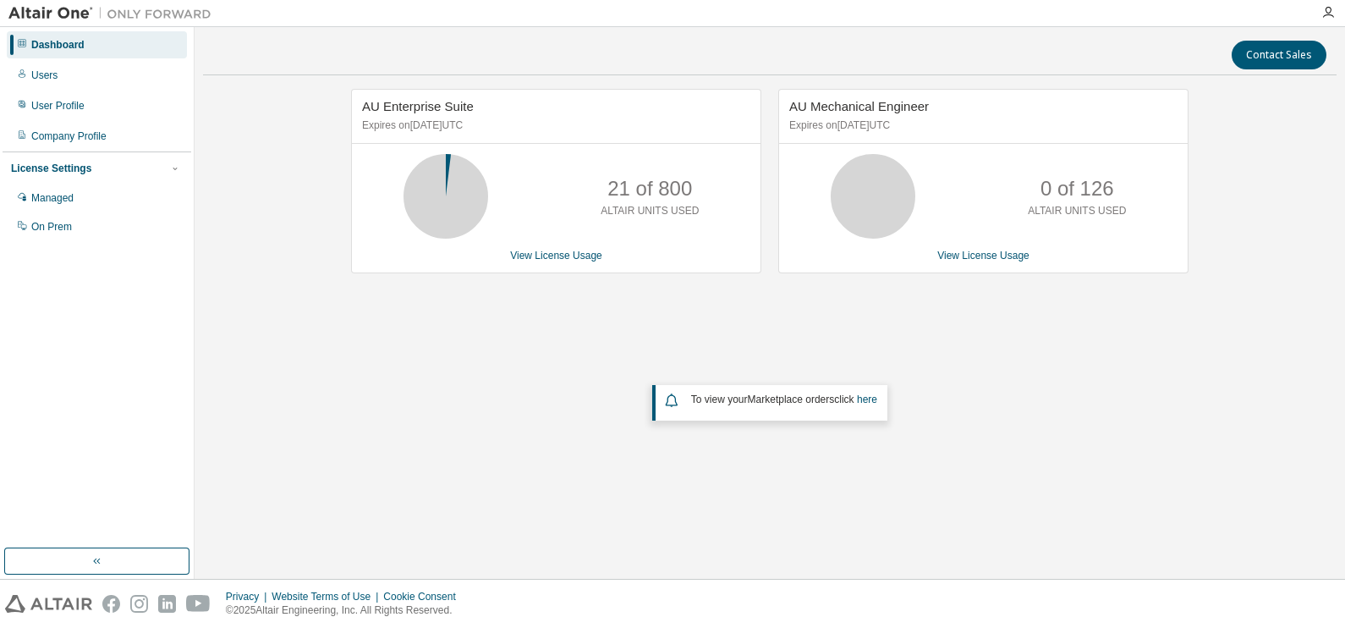
click at [668, 405] on icon at bounding box center [672, 400] width 18 height 20
click at [710, 398] on span "To view your Marketplace orders click here" at bounding box center [784, 399] width 186 height 12
drag, startPoint x: 710, startPoint y: 398, endPoint x: 715, endPoint y: 440, distance: 42.6
click at [715, 440] on div "AU Enterprise Suite Expires on February 28, 2026 UTC 21 of 800 ALTAIR UNITS USE…" at bounding box center [770, 293] width 1134 height 408
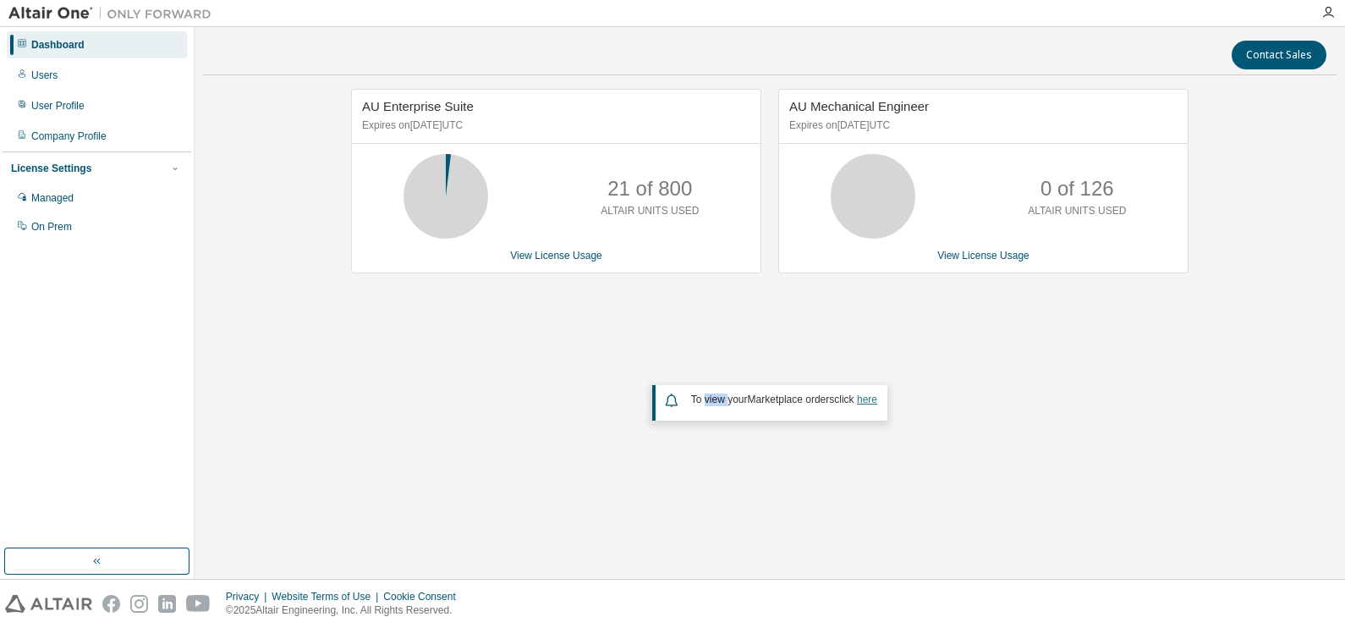
click at [869, 394] on link "here" at bounding box center [867, 399] width 20 height 12
